Goal: Information Seeking & Learning: Learn about a topic

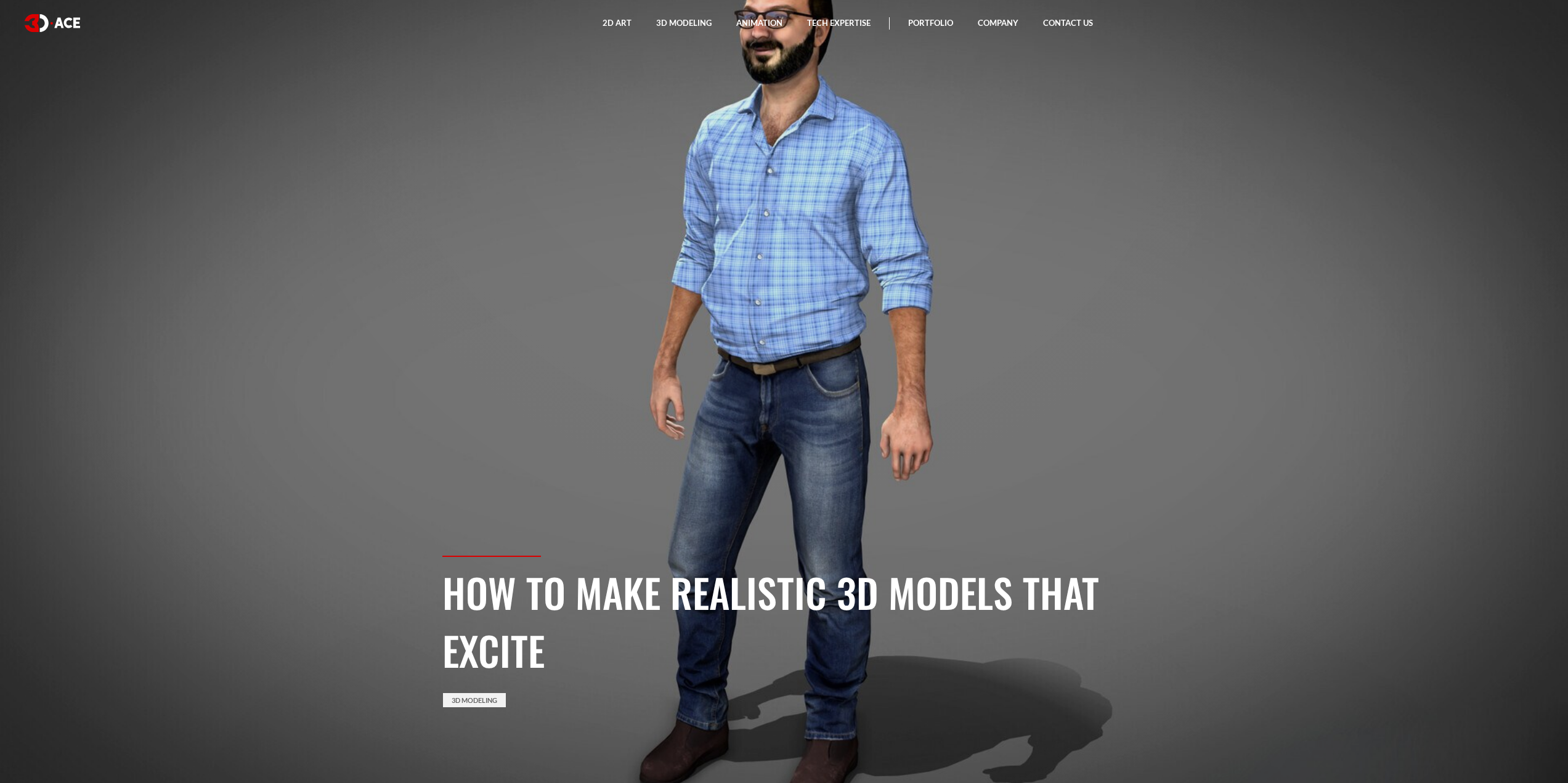
drag, startPoint x: 1143, startPoint y: 438, endPoint x: 1119, endPoint y: 134, distance: 304.9
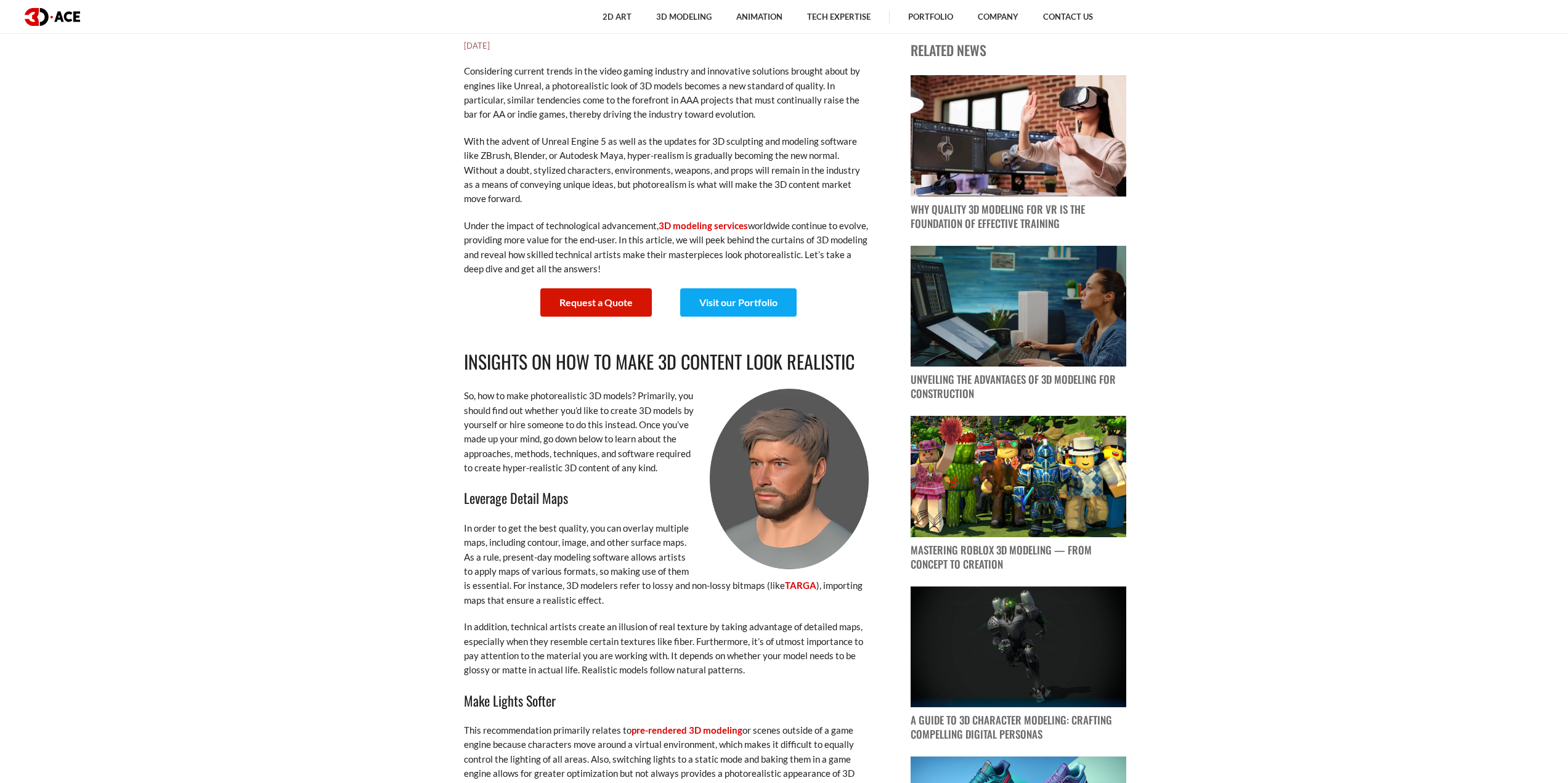
scroll to position [801, 0]
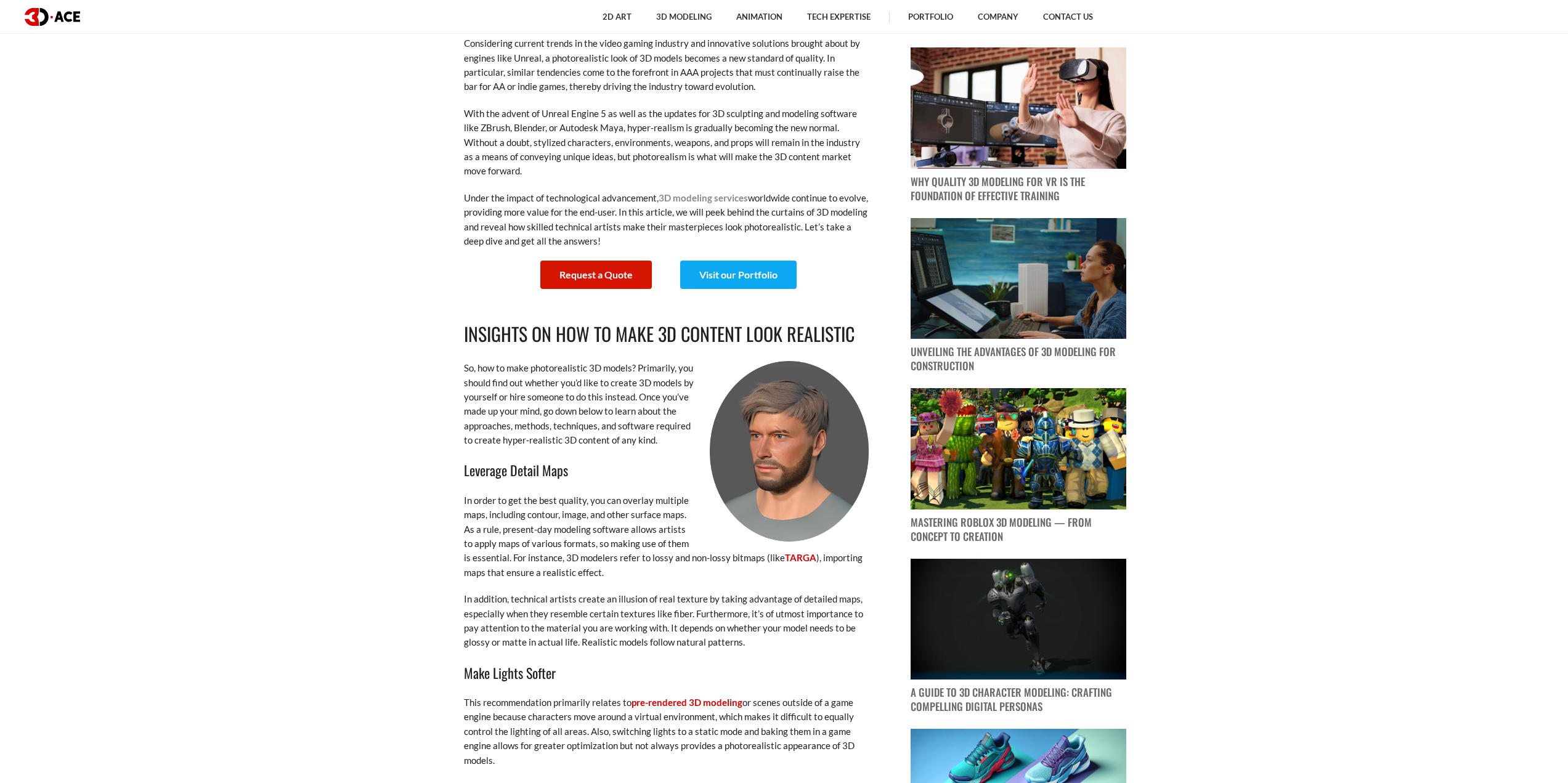
click at [673, 192] on link "3D modeling services" at bounding box center [703, 198] width 89 height 11
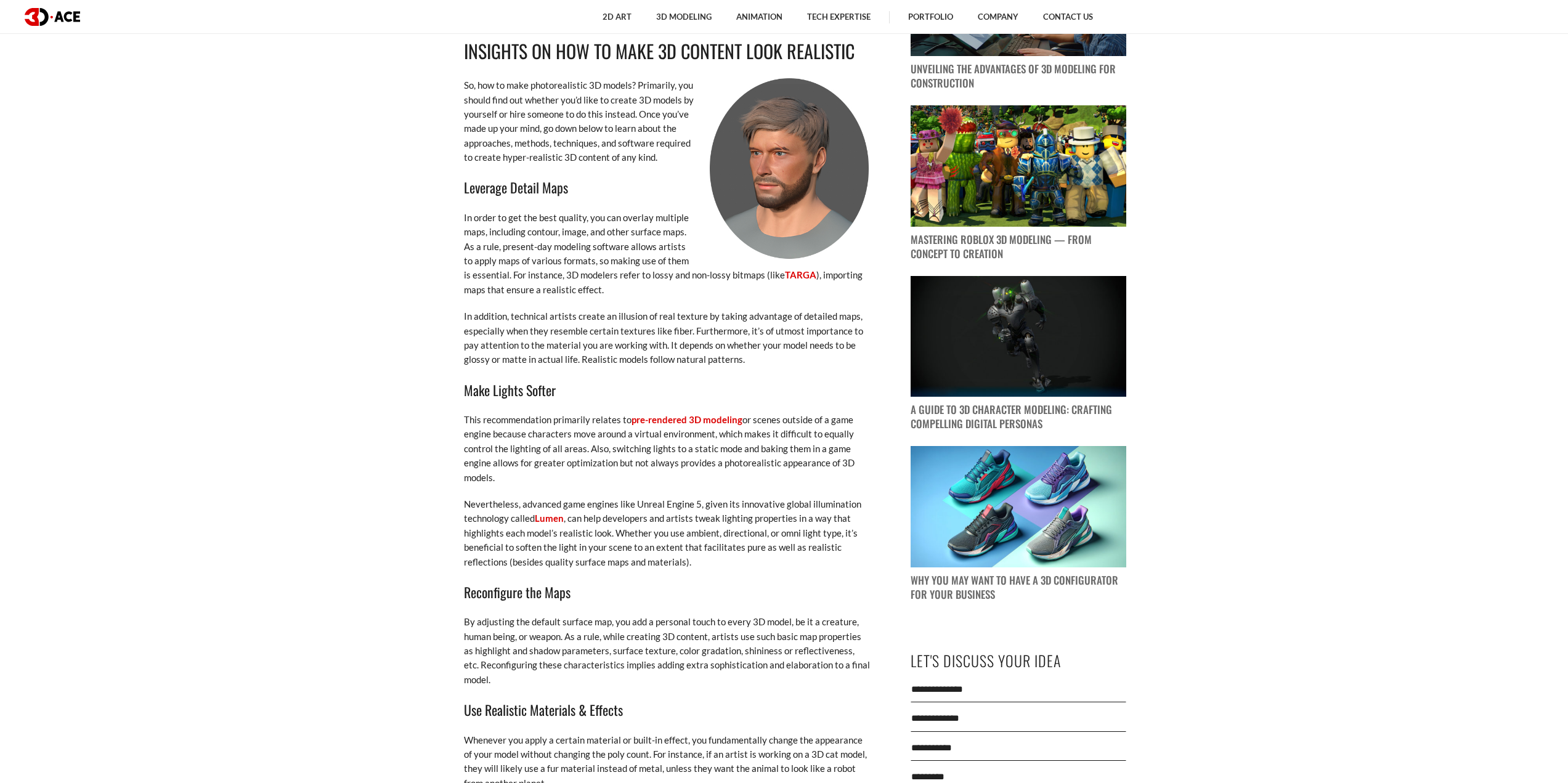
scroll to position [1109, 0]
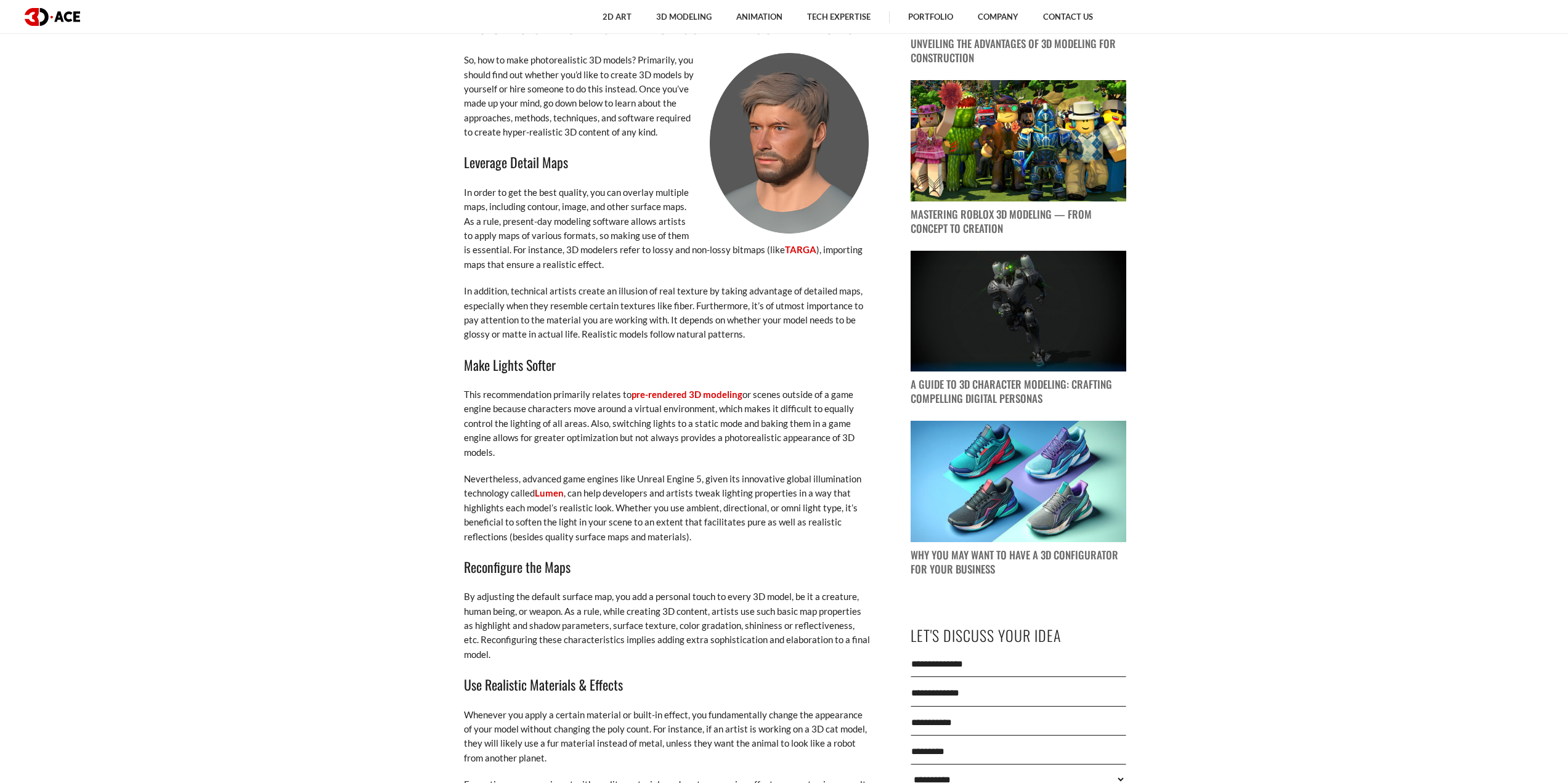
click at [849, 355] on h3 "Make Lights Softer" at bounding box center [667, 364] width 407 height 21
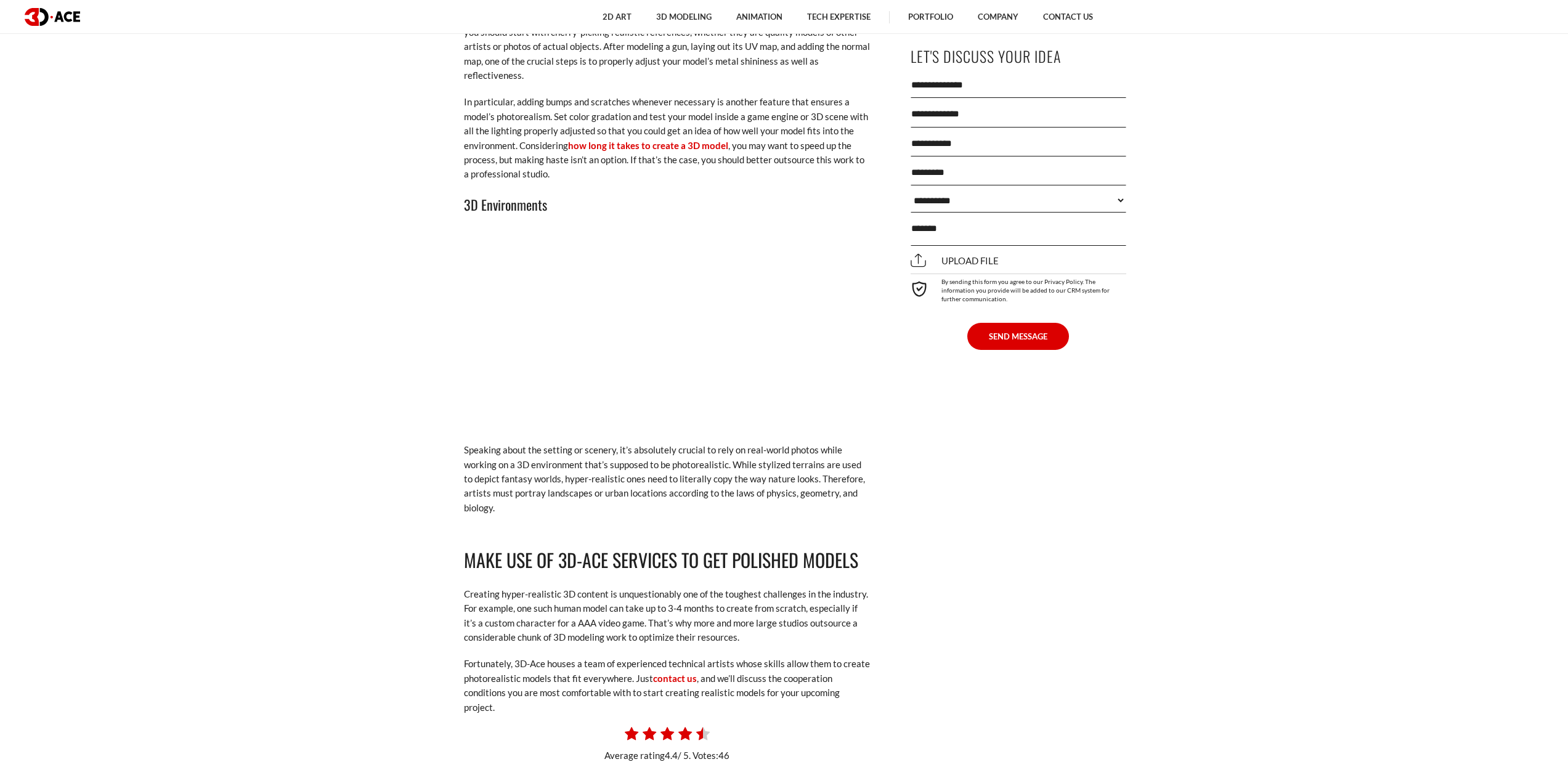
scroll to position [3387, 0]
